Goal: Information Seeking & Learning: Learn about a topic

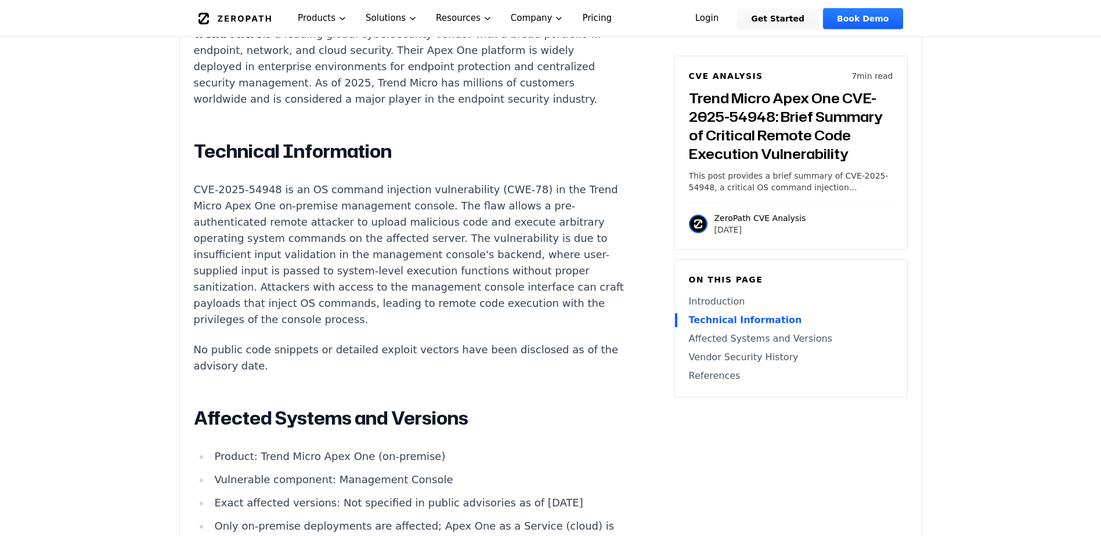
scroll to position [928, 0]
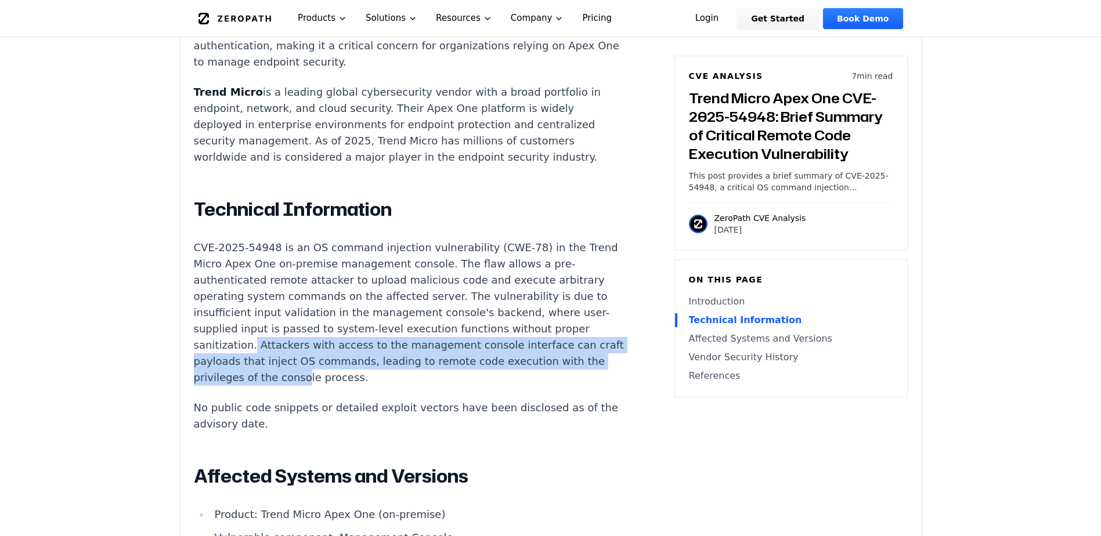
drag, startPoint x: 319, startPoint y: 308, endPoint x: 385, endPoint y: 349, distance: 77.4
click at [385, 349] on p "CVE-2025-54948 is an OS command injection vulnerability (CWE-78) in the Trend M…" at bounding box center [410, 313] width 432 height 146
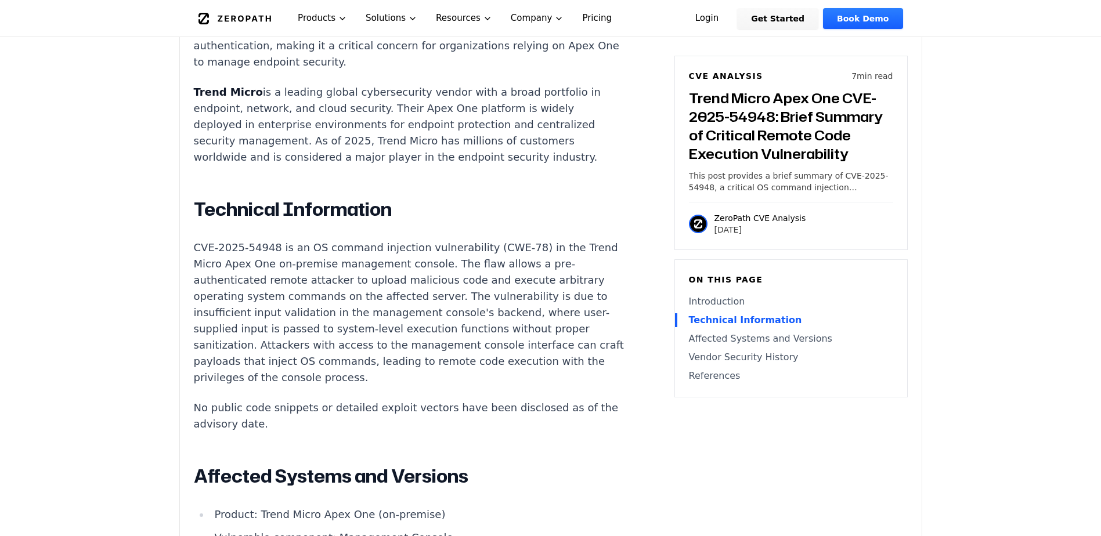
drag, startPoint x: 385, startPoint y: 349, endPoint x: 338, endPoint y: 365, distance: 49.0
click at [338, 365] on div "Introduction Attackers can gain remote code execution on Trend Micro Apex One m…" at bounding box center [410, 412] width 432 height 931
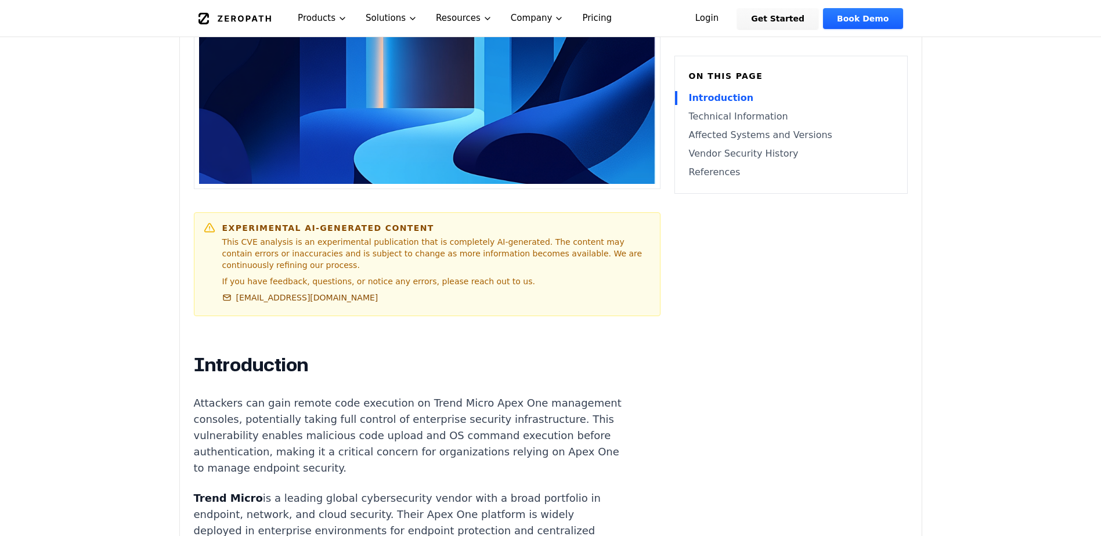
scroll to position [580, 0]
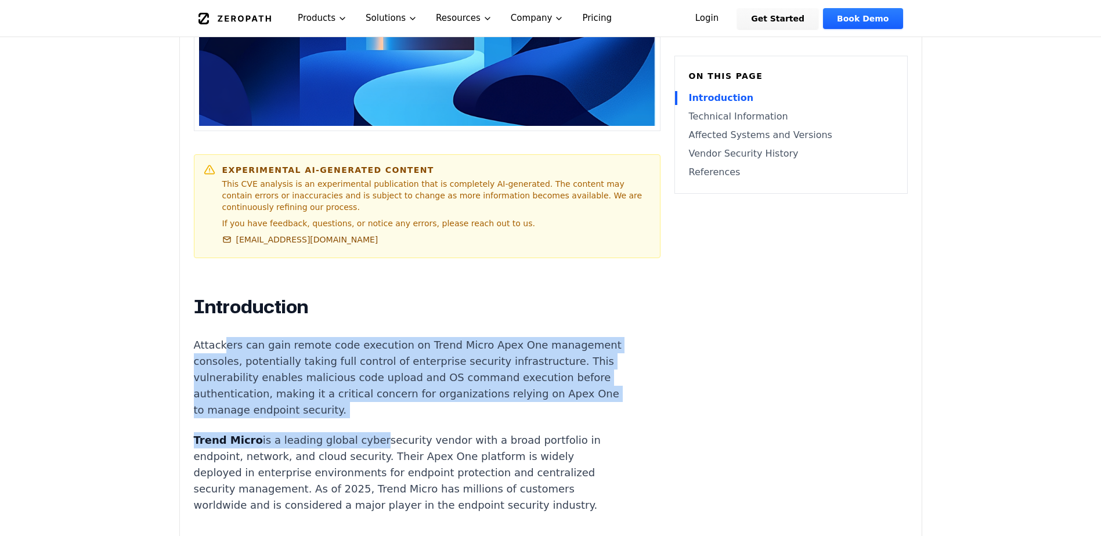
drag, startPoint x: 225, startPoint y: 319, endPoint x: 282, endPoint y: 490, distance: 180.4
click at [346, 452] on p "Trend Micro is a leading global cybersecurity vendor with a broad portfolio in …" at bounding box center [410, 472] width 432 height 81
click at [341, 472] on p "Trend Micro is a leading global cybersecurity vendor with a broad portfolio in …" at bounding box center [410, 472] width 432 height 81
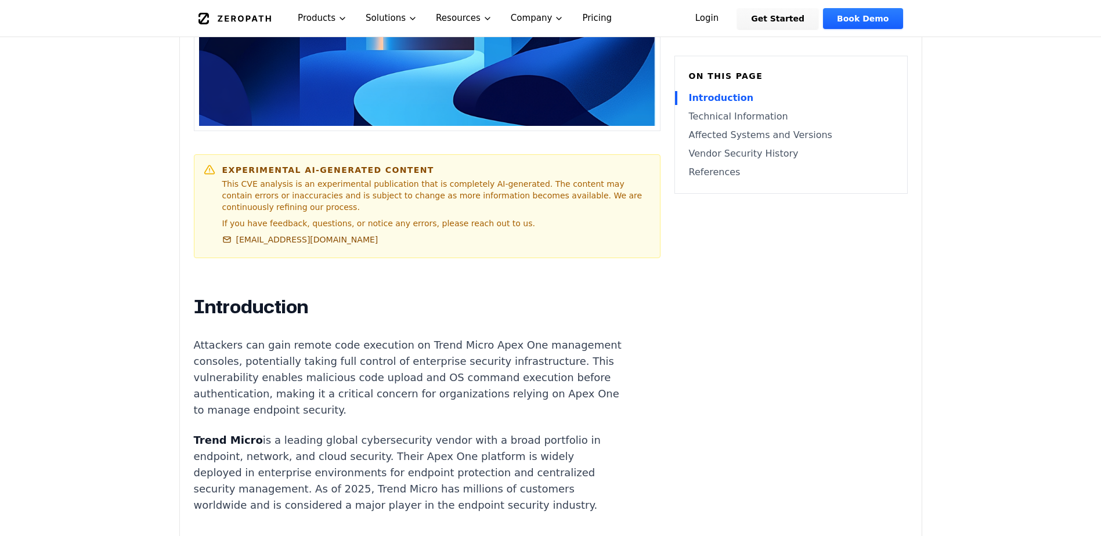
drag, startPoint x: 553, startPoint y: 477, endPoint x: 183, endPoint y: 316, distance: 403.3
drag, startPoint x: 183, startPoint y: 316, endPoint x: 368, endPoint y: 450, distance: 228.4
click at [368, 450] on p "Trend Micro is a leading global cybersecurity vendor with a broad portfolio in …" at bounding box center [410, 472] width 432 height 81
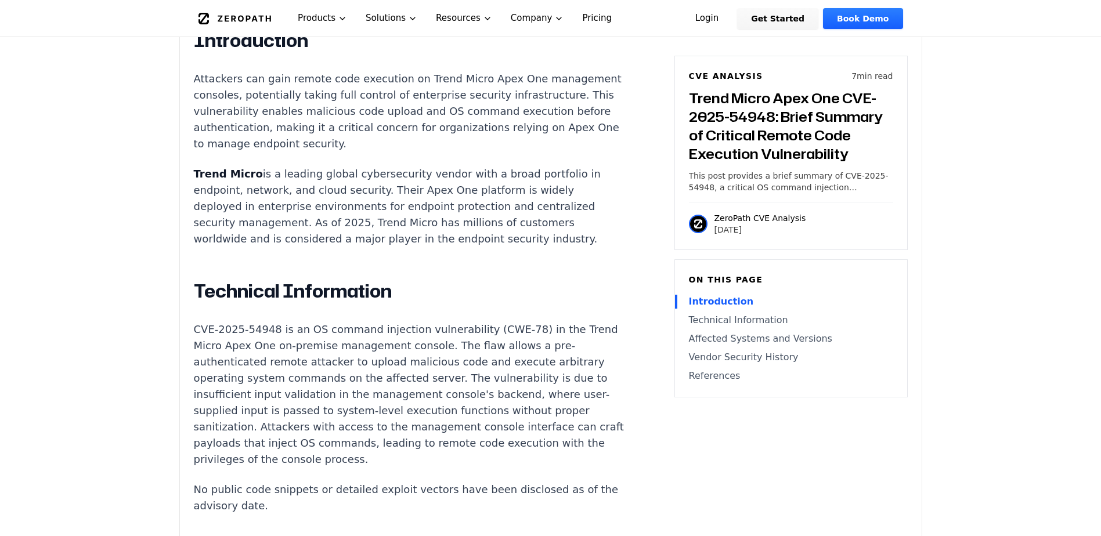
scroll to position [870, 0]
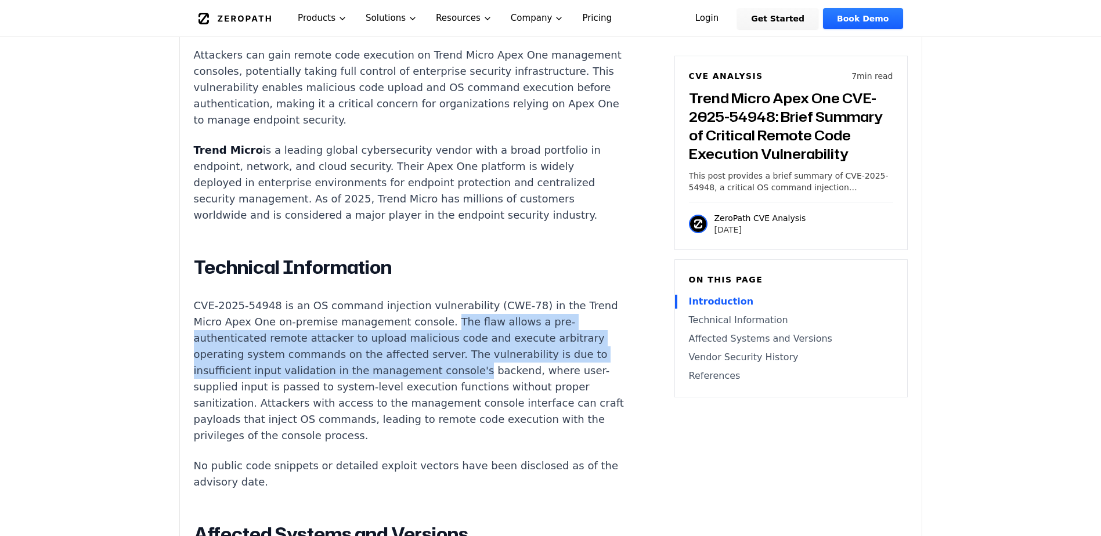
drag, startPoint x: 467, startPoint y: 288, endPoint x: 501, endPoint y: 341, distance: 62.4
click at [501, 341] on p "CVE-2025-54948 is an OS command injection vulnerability (CWE-78) in the Trend M…" at bounding box center [410, 371] width 432 height 146
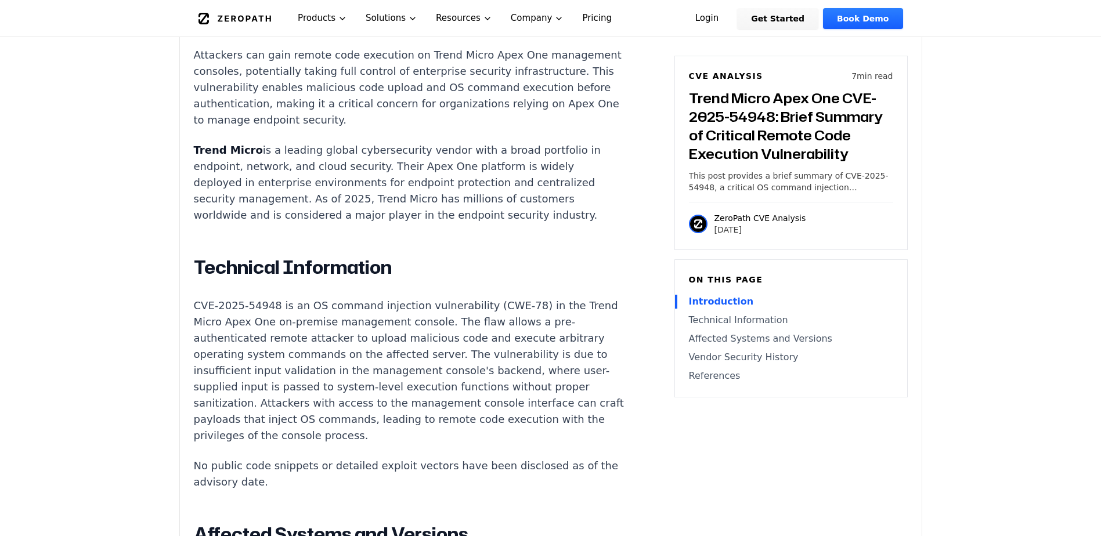
drag, startPoint x: 501, startPoint y: 341, endPoint x: 180, endPoint y: 360, distance: 321.5
click at [180, 360] on div "Experimental AI-Generated Content This CVE analysis is an experimental publicat…" at bounding box center [551, 270] width 742 height 1437
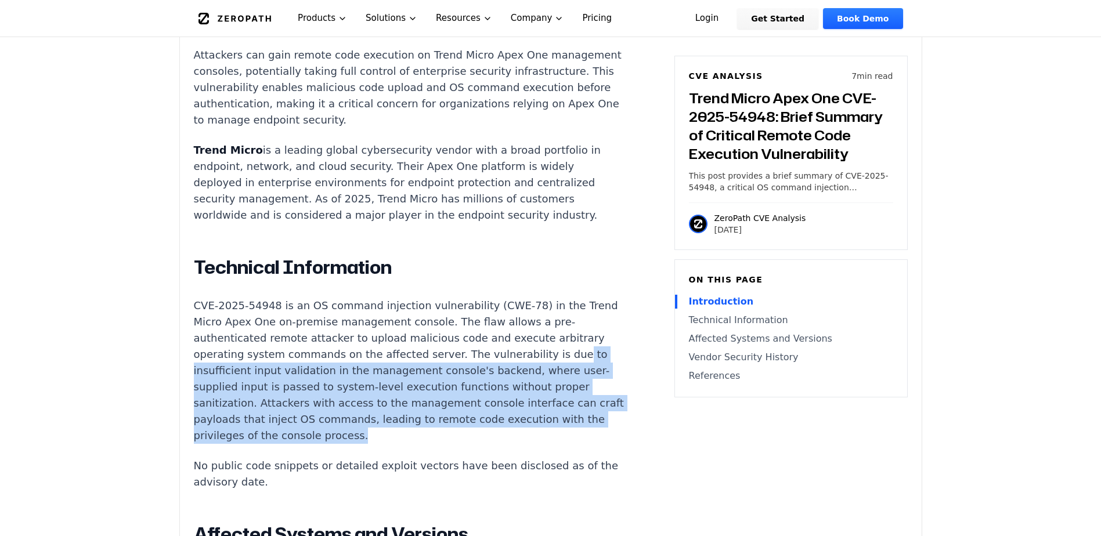
drag, startPoint x: 232, startPoint y: 339, endPoint x: 469, endPoint y: 411, distance: 248.2
click at [469, 411] on p "CVE-2025-54948 is an OS command injection vulnerability (CWE-78) in the Trend M…" at bounding box center [410, 371] width 432 height 146
drag, startPoint x: 469, startPoint y: 411, endPoint x: 373, endPoint y: 399, distance: 96.6
click at [373, 399] on p "CVE-2025-54948 is an OS command injection vulnerability (CWE-78) in the Trend M…" at bounding box center [410, 371] width 432 height 146
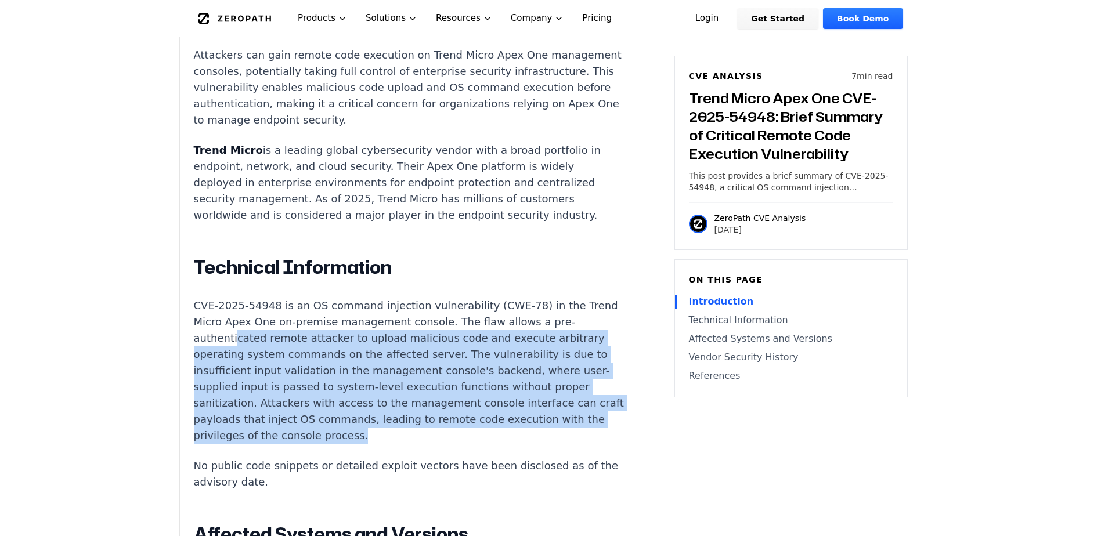
drag, startPoint x: 462, startPoint y: 409, endPoint x: 244, endPoint y: 308, distance: 239.9
click at [244, 308] on p "CVE-2025-54948 is an OS command injection vulnerability (CWE-78) in the Trend M…" at bounding box center [410, 371] width 432 height 146
click at [426, 387] on p "CVE-2025-54948 is an OS command injection vulnerability (CWE-78) in the Trend M…" at bounding box center [410, 371] width 432 height 146
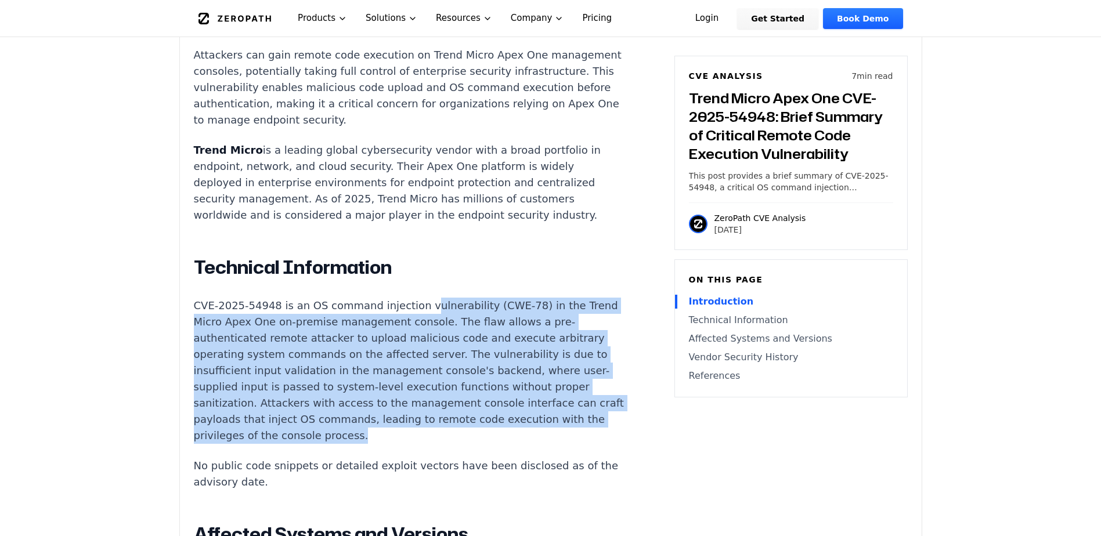
drag, startPoint x: 450, startPoint y: 404, endPoint x: 407, endPoint y: 273, distance: 138.4
click at [407, 298] on p "CVE-2025-54948 is an OS command injection vulnerability (CWE-78) in the Trend M…" at bounding box center [410, 371] width 432 height 146
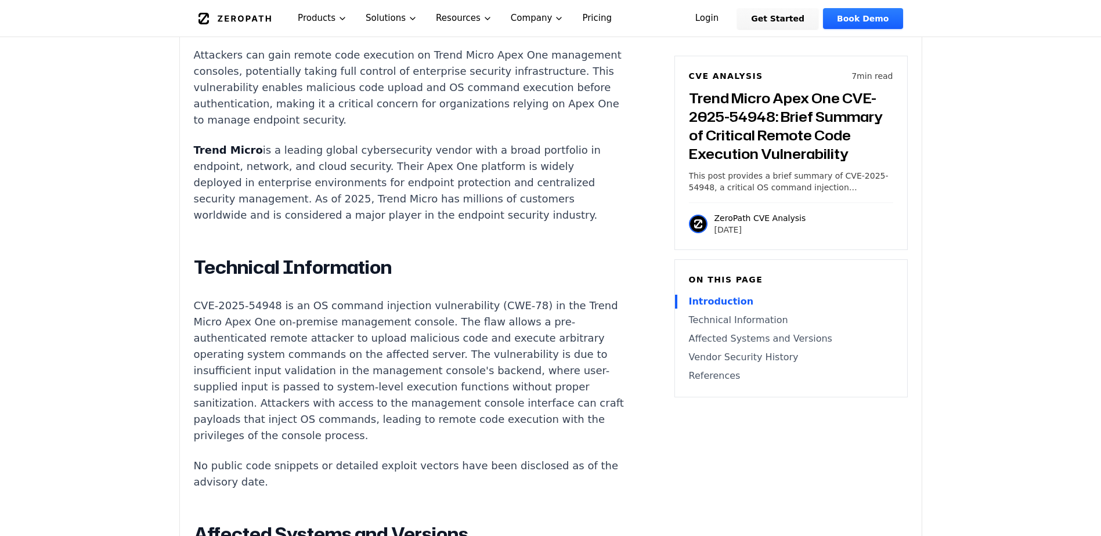
click at [459, 419] on div "Introduction Attackers can gain remote code execution on Trend Micro Apex One m…" at bounding box center [410, 470] width 432 height 931
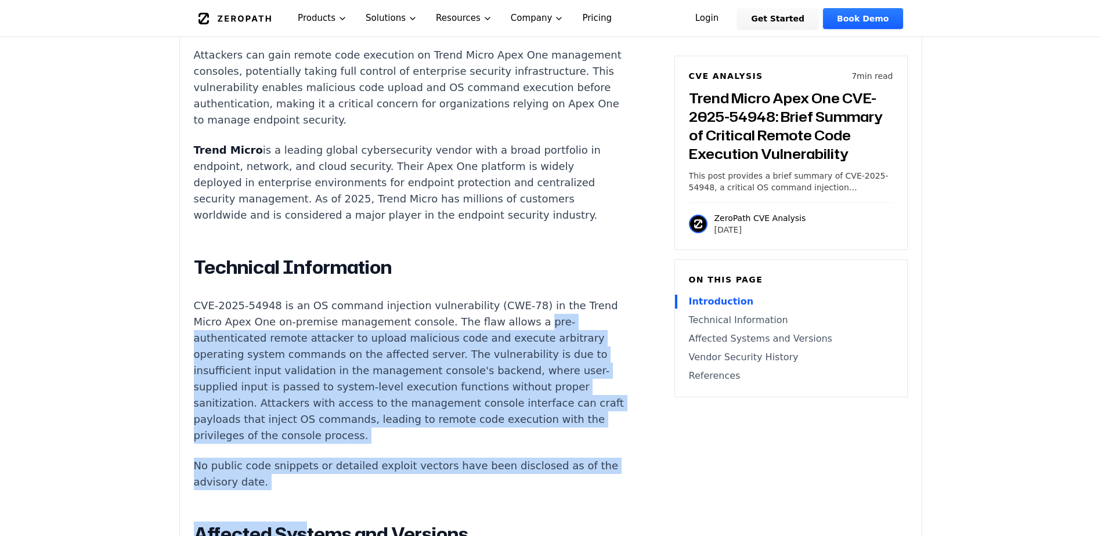
drag, startPoint x: 302, startPoint y: 462, endPoint x: 167, endPoint y: 304, distance: 208.3
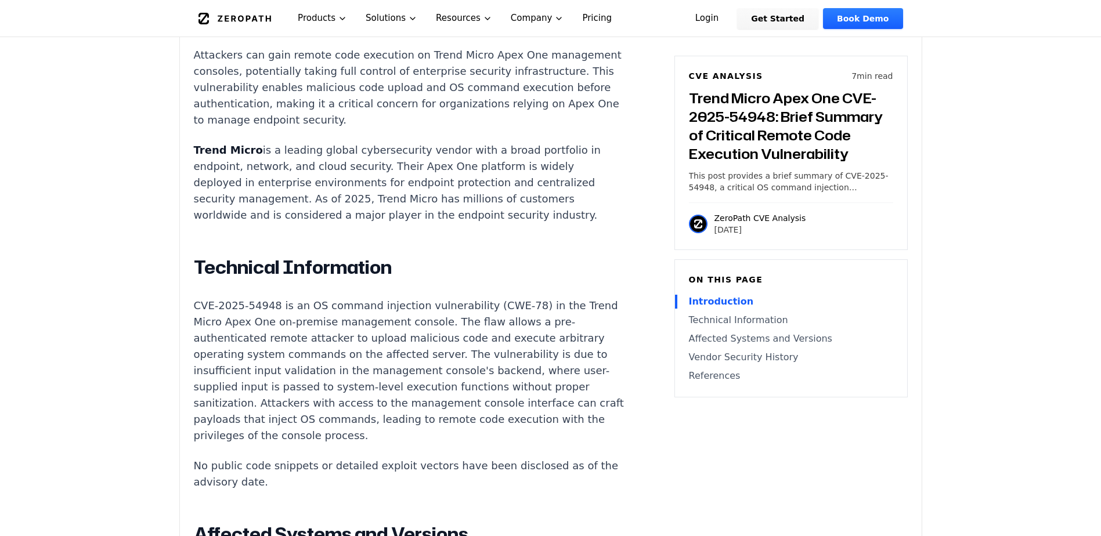
drag, startPoint x: 167, startPoint y: 304, endPoint x: 368, endPoint y: 478, distance: 265.4
click at [368, 478] on div "Introduction Attackers can gain remote code execution on Trend Micro Apex One m…" at bounding box center [410, 470] width 432 height 931
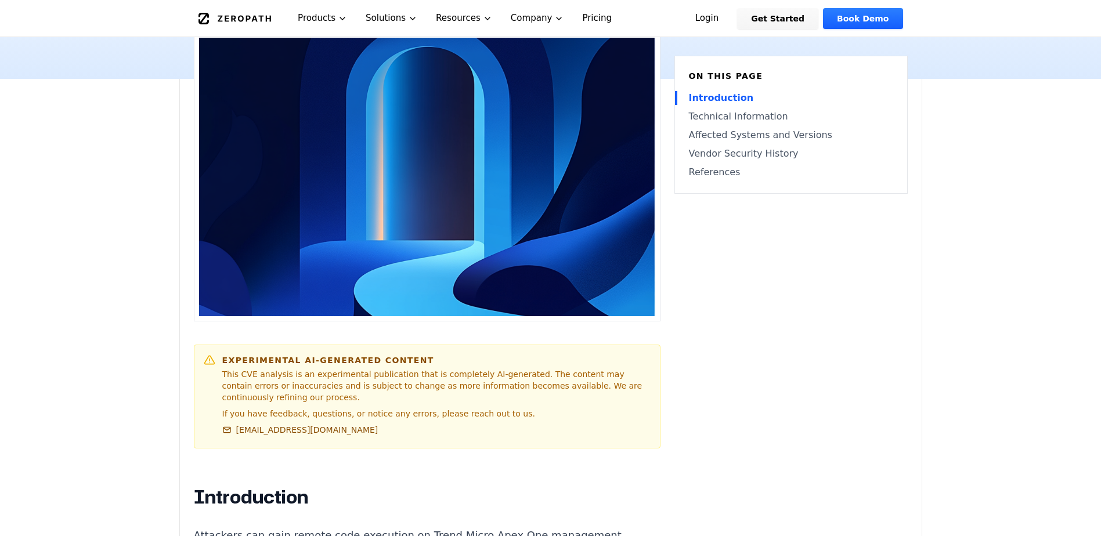
scroll to position [0, 0]
